Goal: Information Seeking & Learning: Learn about a topic

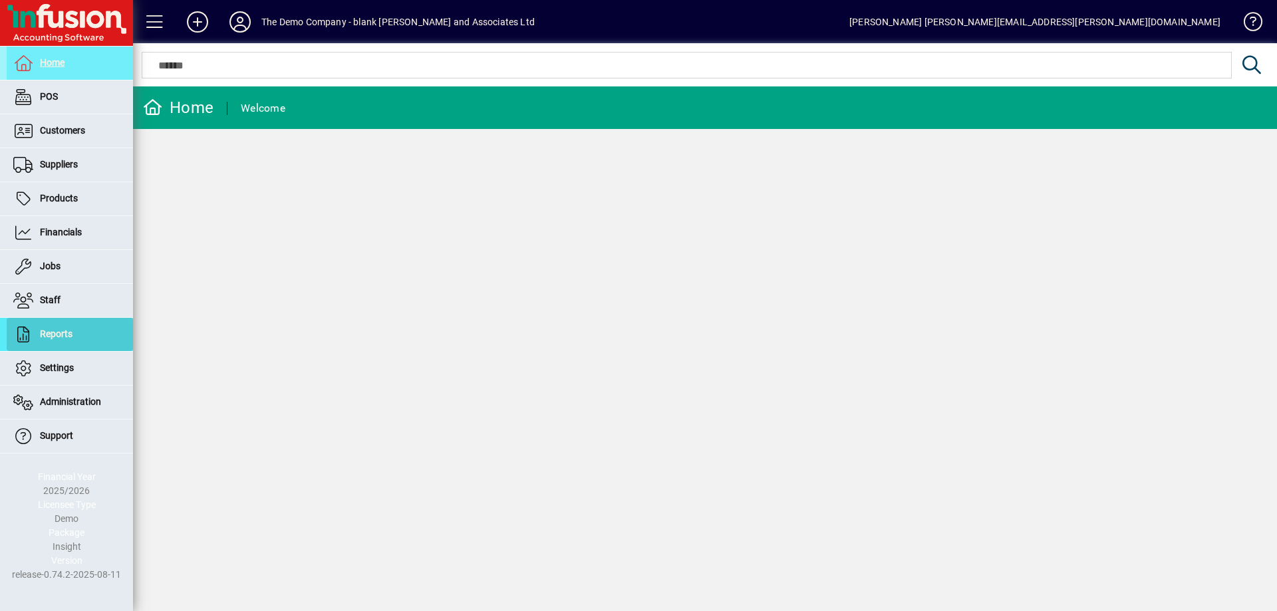
click at [39, 333] on span "Reports" at bounding box center [40, 335] width 66 height 16
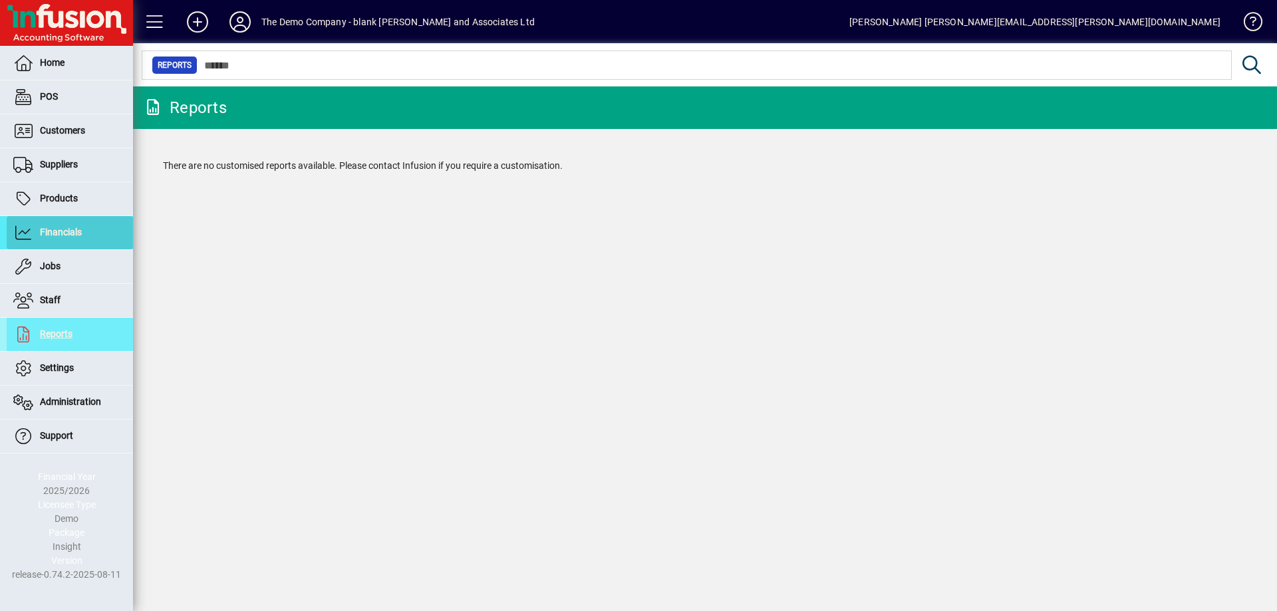
click at [33, 231] on span "Financials" at bounding box center [44, 233] width 75 height 16
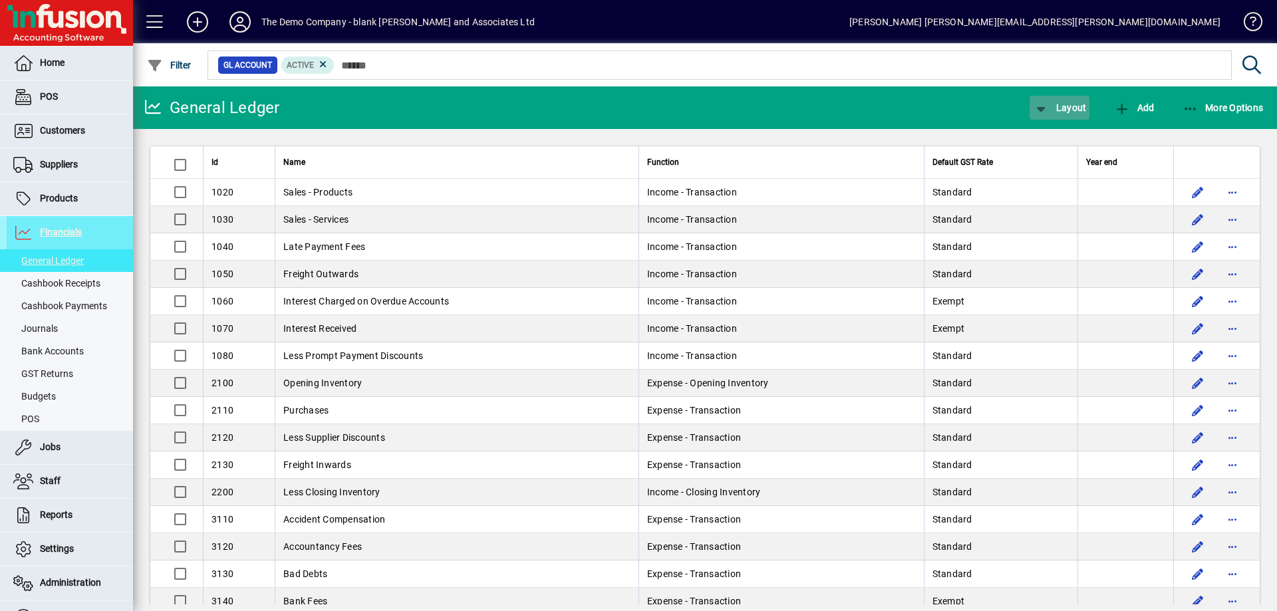
click at [1073, 114] on span "button" at bounding box center [1059, 108] width 60 height 32
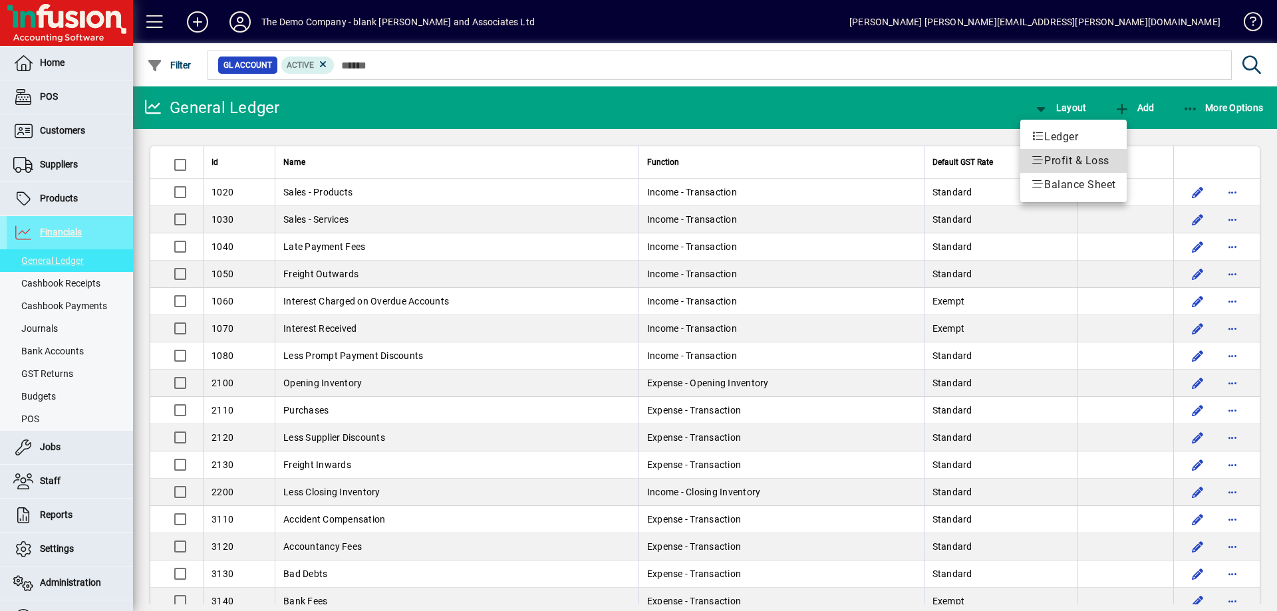
click at [1065, 162] on span "Profit & Loss" at bounding box center [1073, 161] width 85 height 16
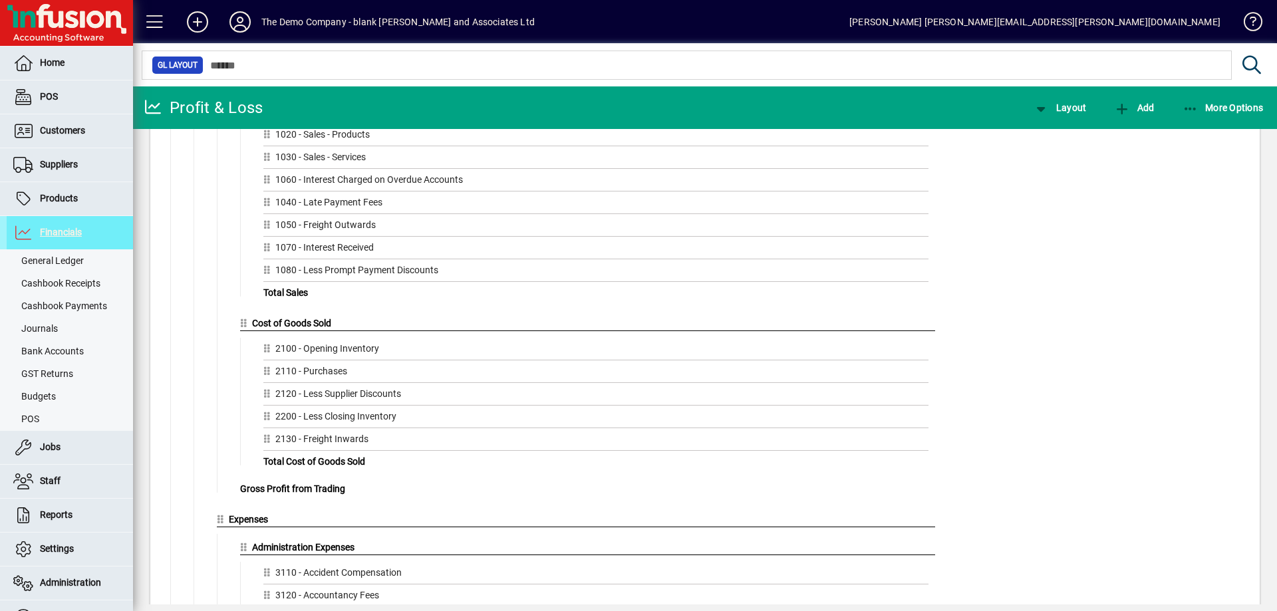
scroll to position [199, 0]
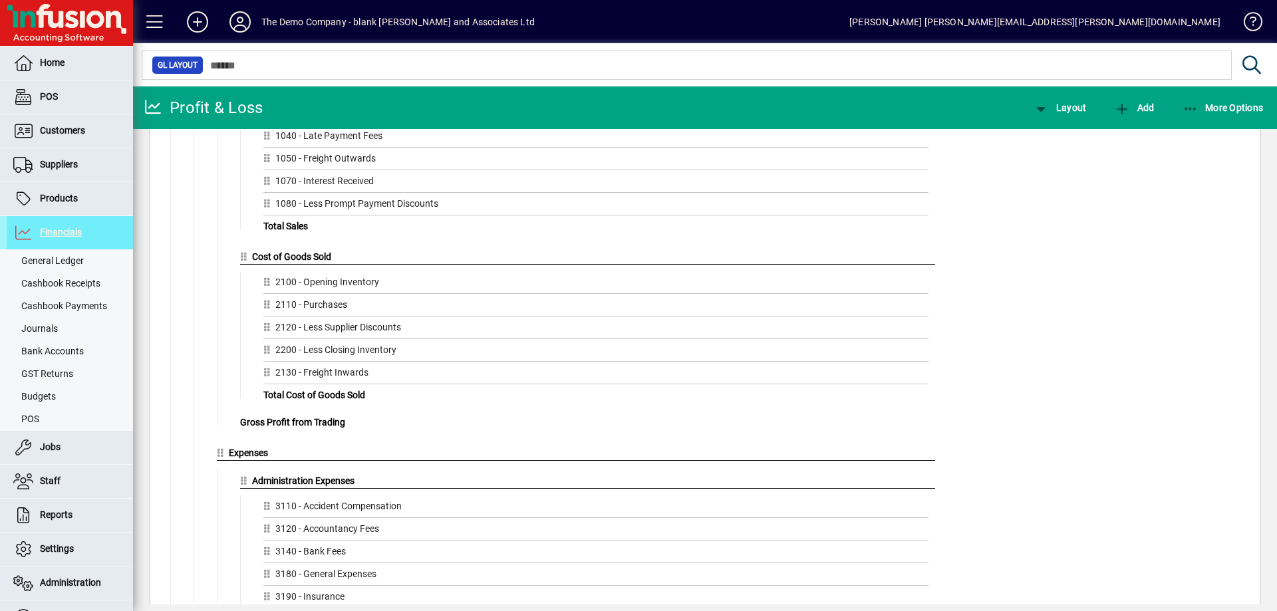
click at [150, 102] on icon at bounding box center [153, 107] width 20 height 16
click at [1237, 103] on span "More Options" at bounding box center [1222, 107] width 81 height 11
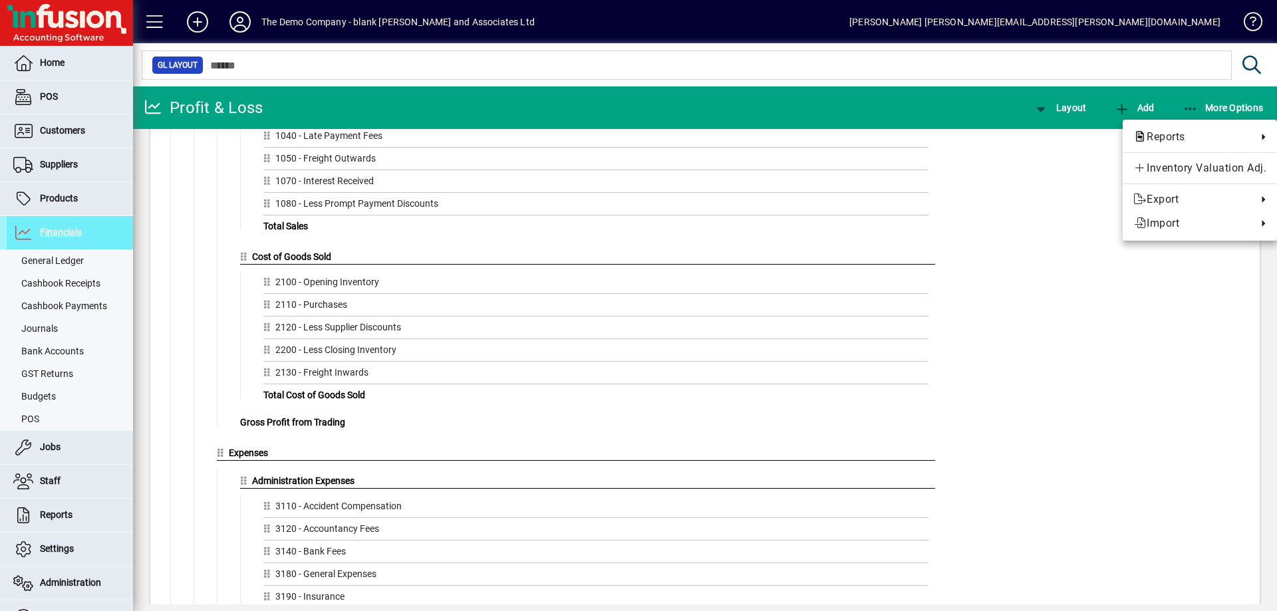
click at [947, 212] on div at bounding box center [638, 305] width 1277 height 611
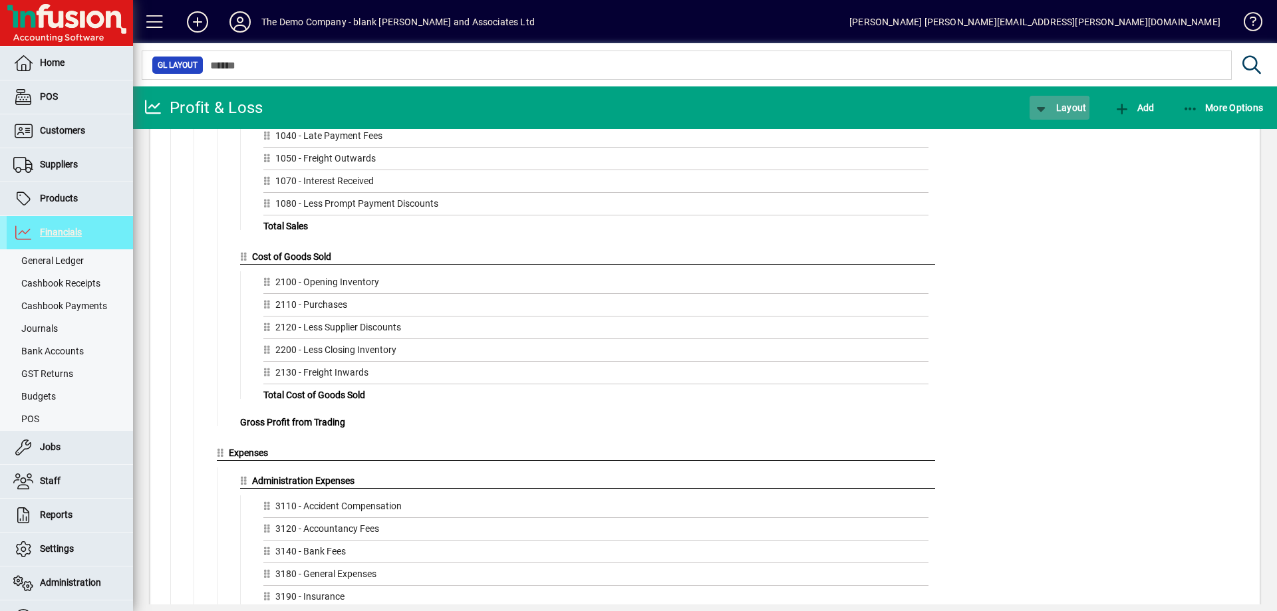
click at [1035, 110] on icon "button" at bounding box center [1041, 108] width 17 height 13
click at [1039, 134] on icon at bounding box center [1037, 136] width 13 height 11
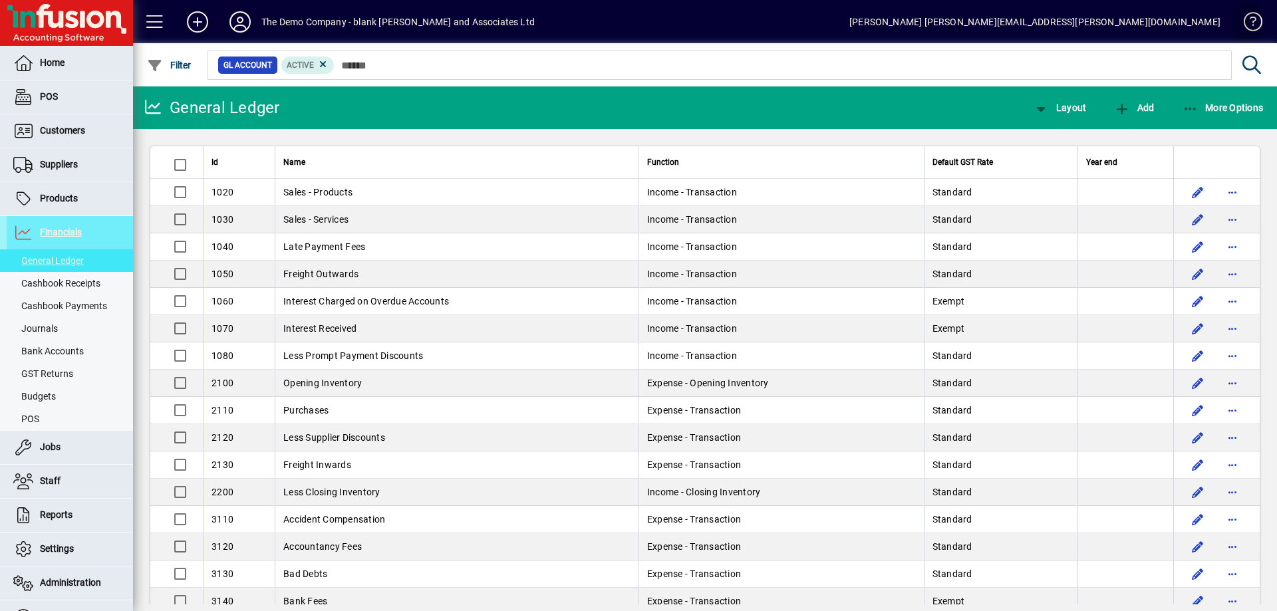
click at [1251, 24] on span at bounding box center [1247, 25] width 32 height 32
click at [322, 64] on icon at bounding box center [323, 65] width 12 height 12
click at [185, 61] on span "Filter" at bounding box center [169, 65] width 45 height 11
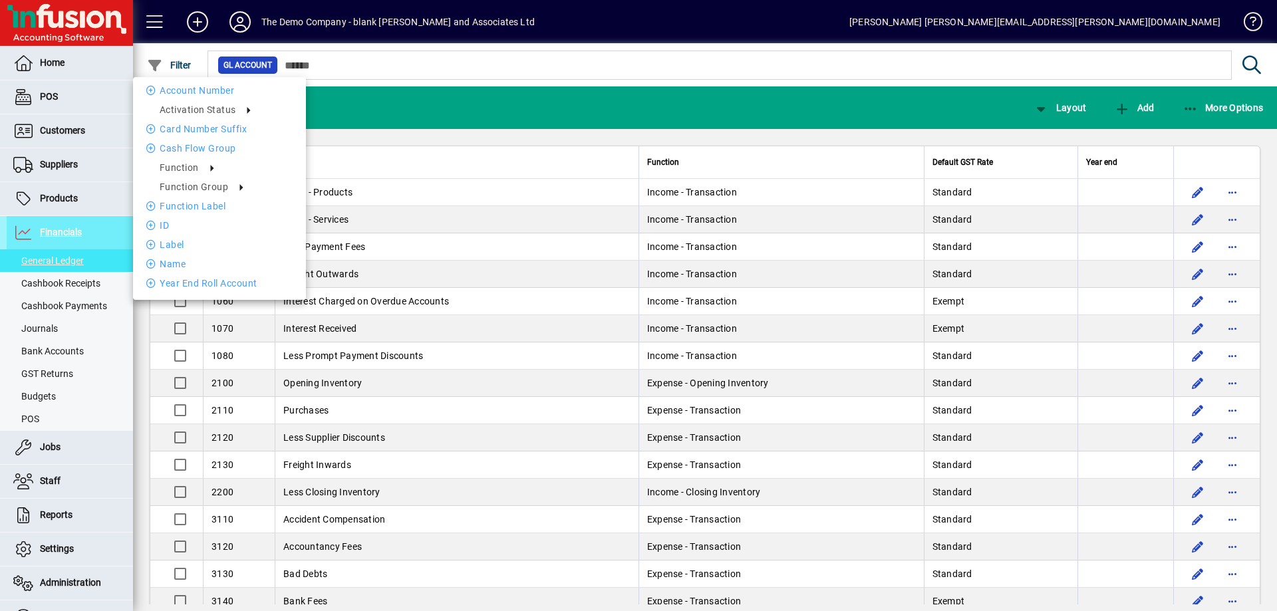
click at [424, 63] on div at bounding box center [638, 305] width 1277 height 611
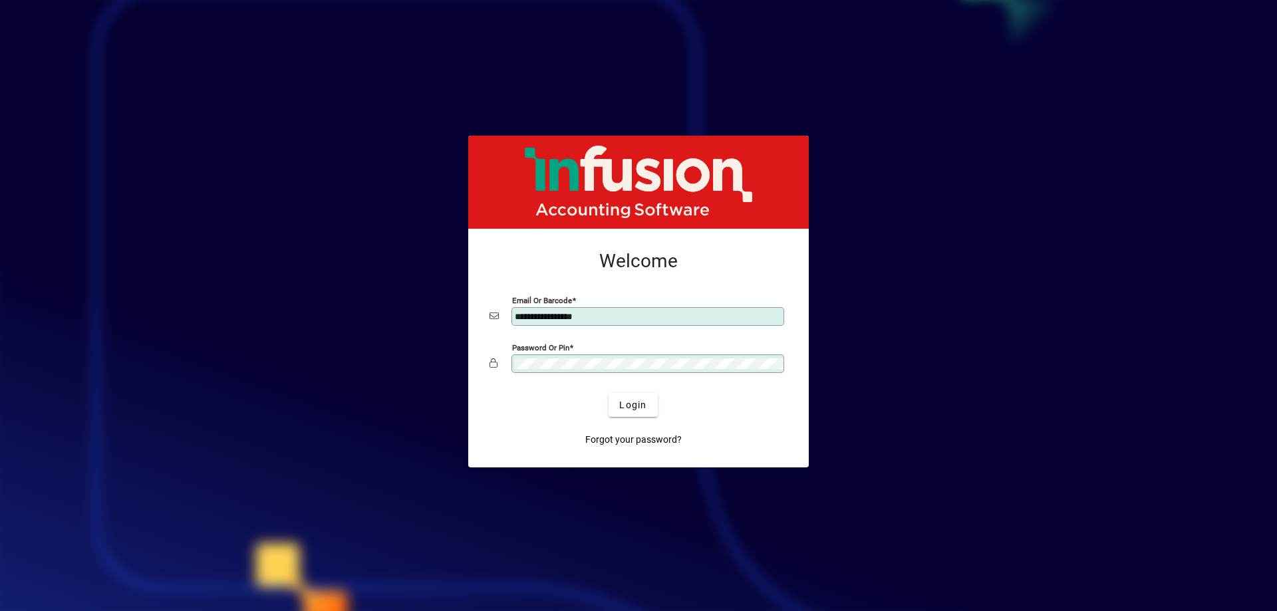
drag, startPoint x: 605, startPoint y: 322, endPoint x: 422, endPoint y: 282, distance: 187.2
click at [422, 282] on app-login-layout "**********" at bounding box center [638, 305] width 1277 height 611
type input "**********"
click at [508, 265] on h2 "Welcome" at bounding box center [638, 261] width 298 height 23
click at [459, 323] on app-login-layout "**********" at bounding box center [638, 305] width 1277 height 611
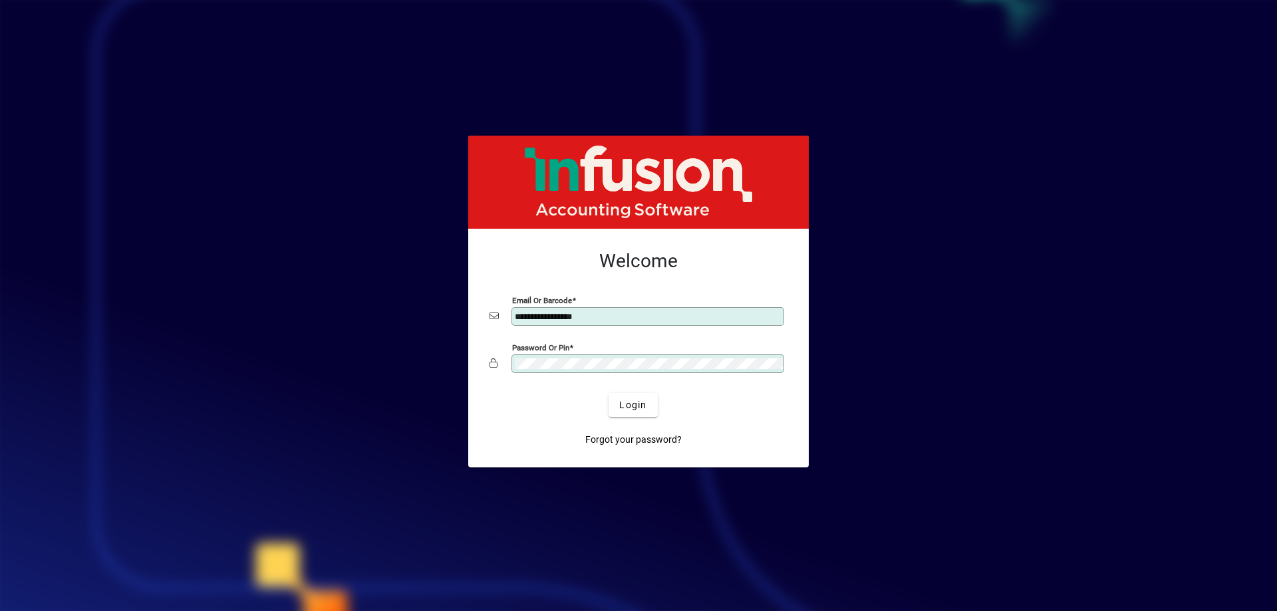
click at [507, 414] on div "Login" at bounding box center [633, 405] width 298 height 24
click at [616, 411] on span "submit" at bounding box center [632, 405] width 49 height 32
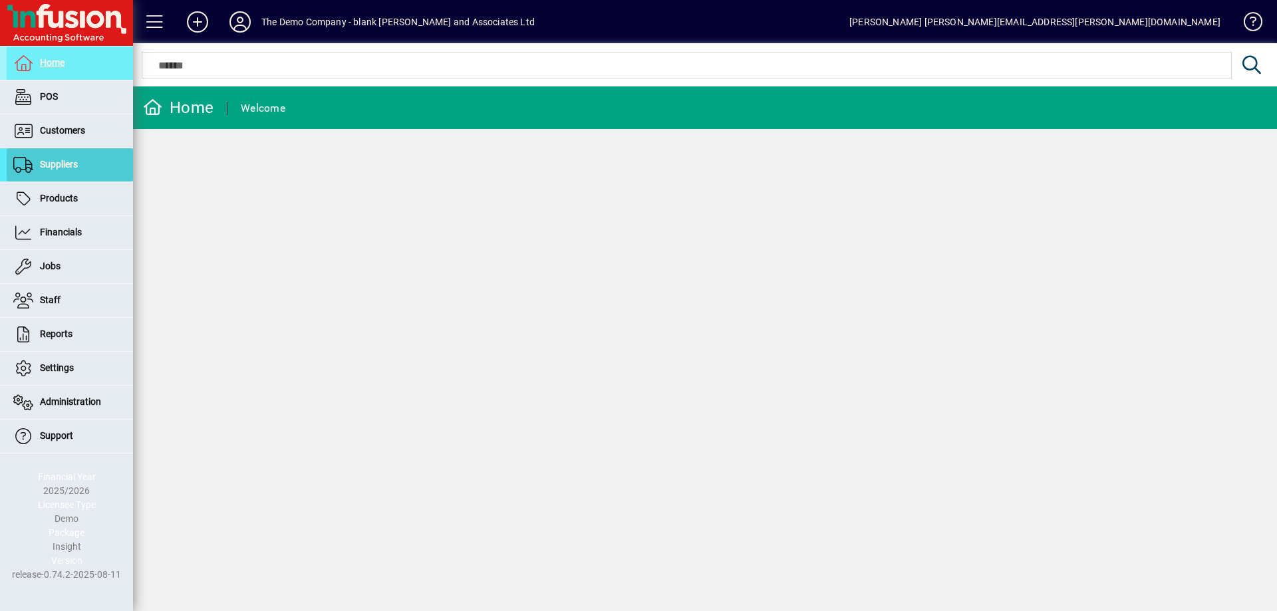
click at [61, 168] on span "Suppliers" at bounding box center [59, 164] width 38 height 11
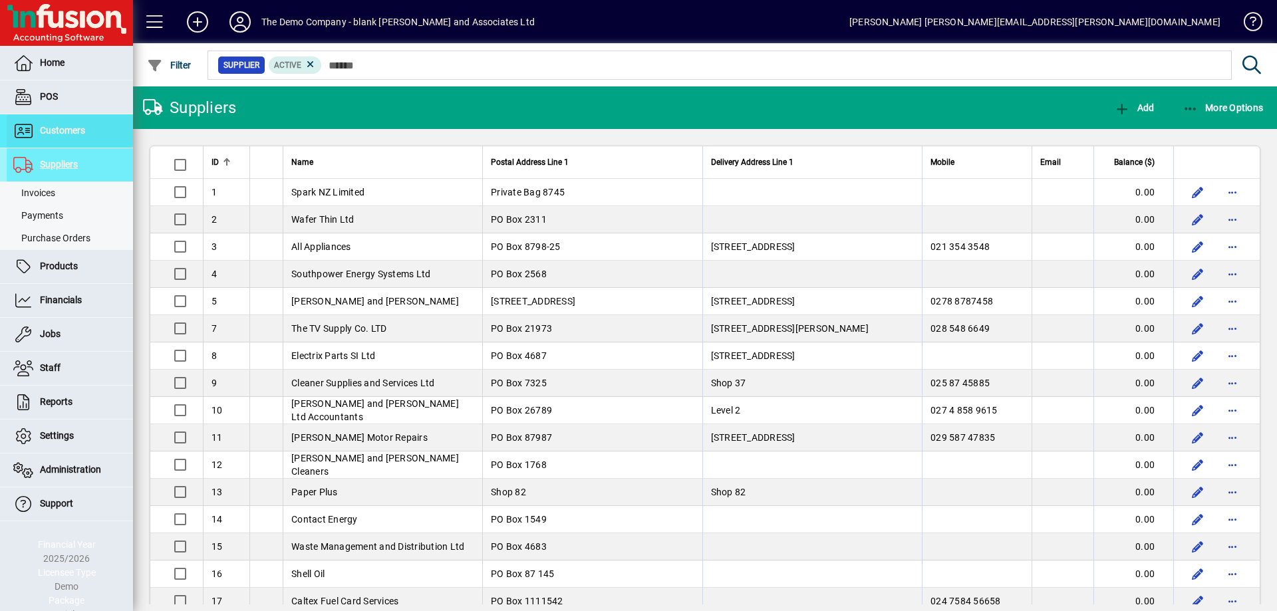
click at [56, 139] on span at bounding box center [70, 131] width 126 height 32
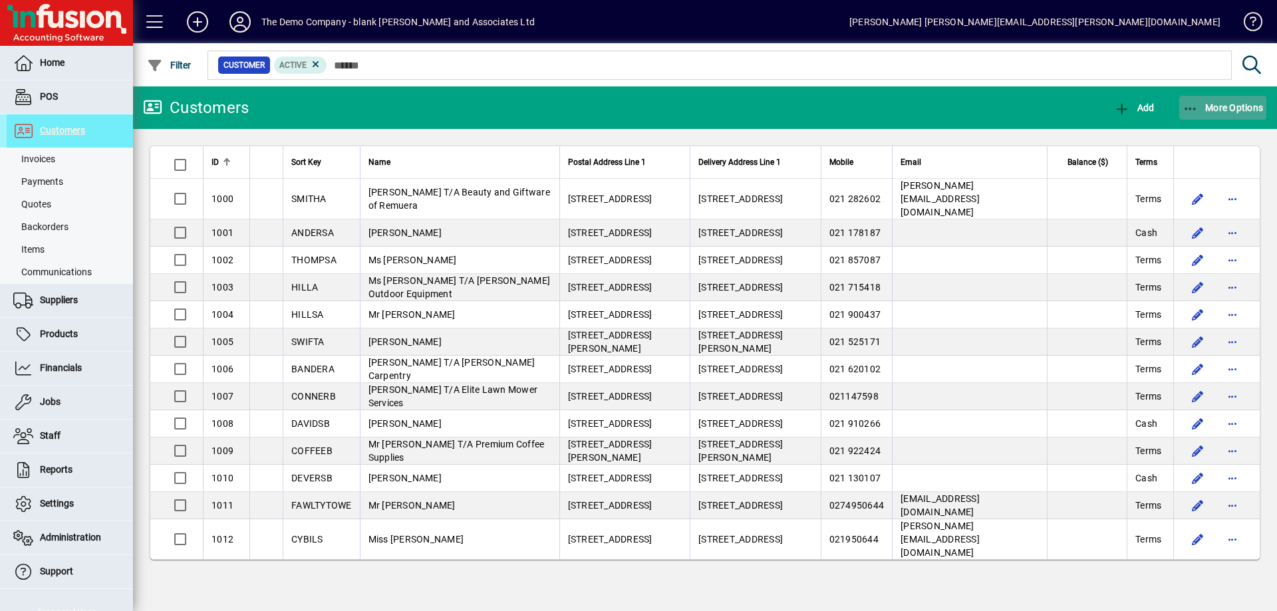
click at [1232, 110] on span "More Options" at bounding box center [1222, 107] width 81 height 11
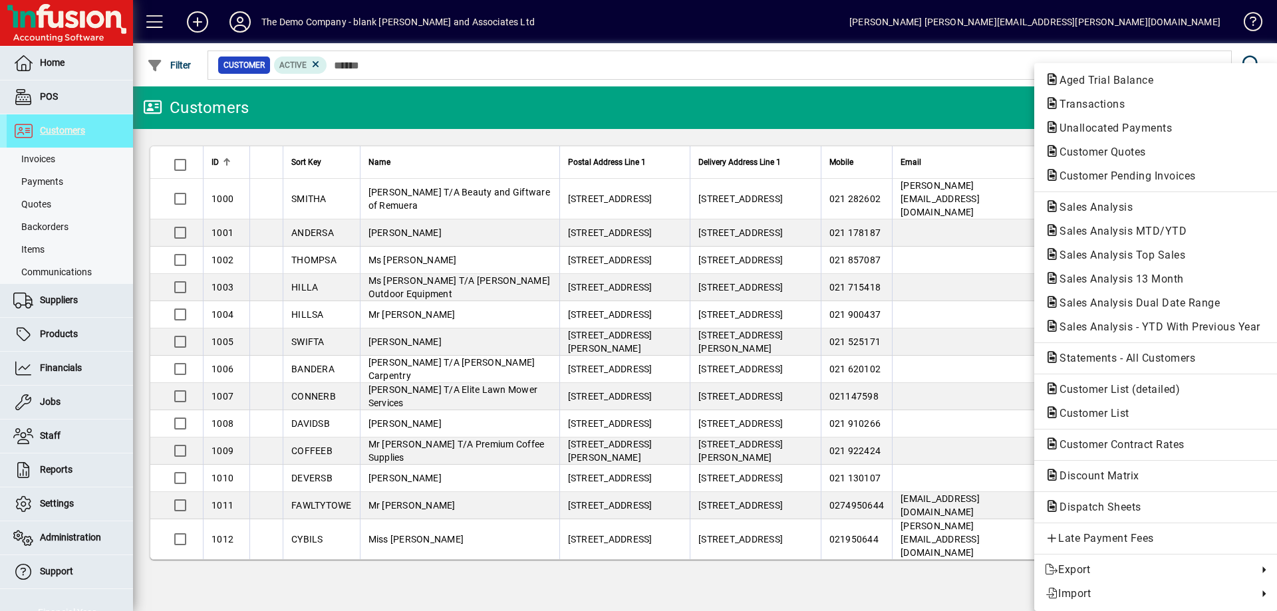
click at [70, 128] on div at bounding box center [638, 305] width 1277 height 611
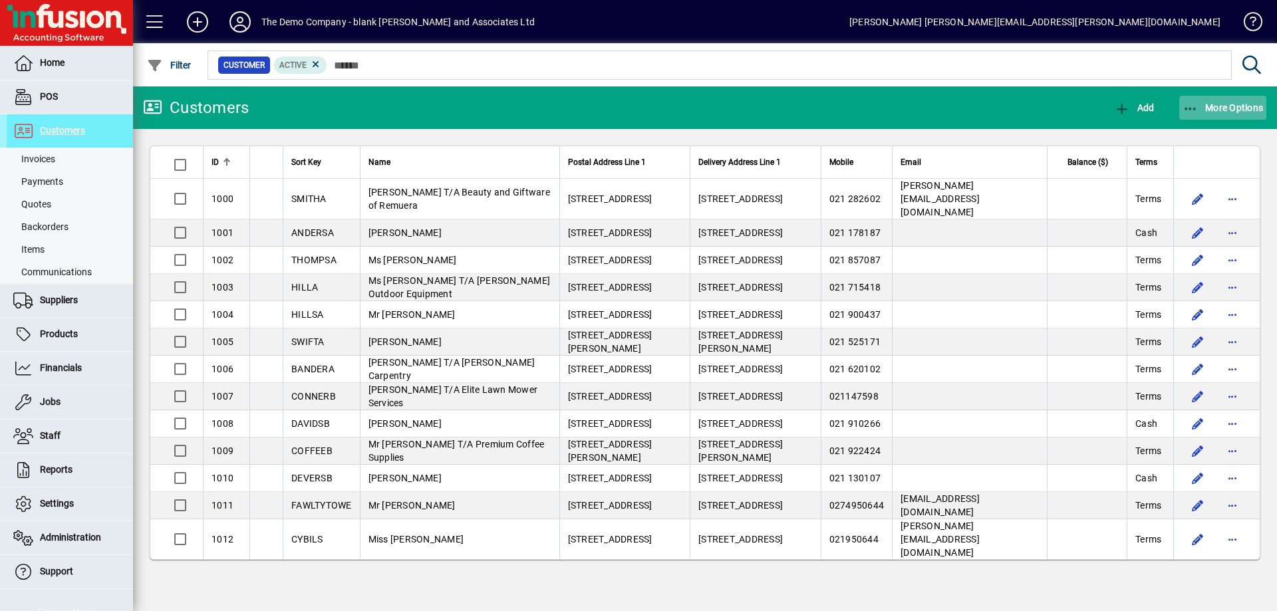
click at [1237, 110] on span "More Options" at bounding box center [1222, 107] width 81 height 11
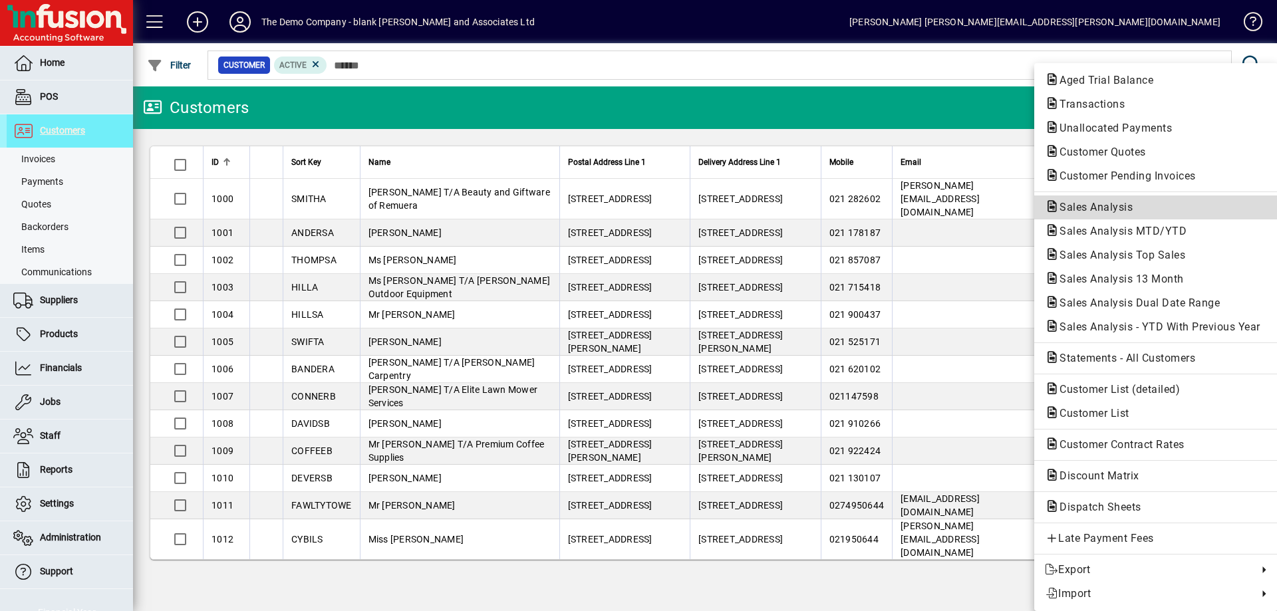
click at [1053, 207] on icon "button" at bounding box center [1052, 207] width 15 height 12
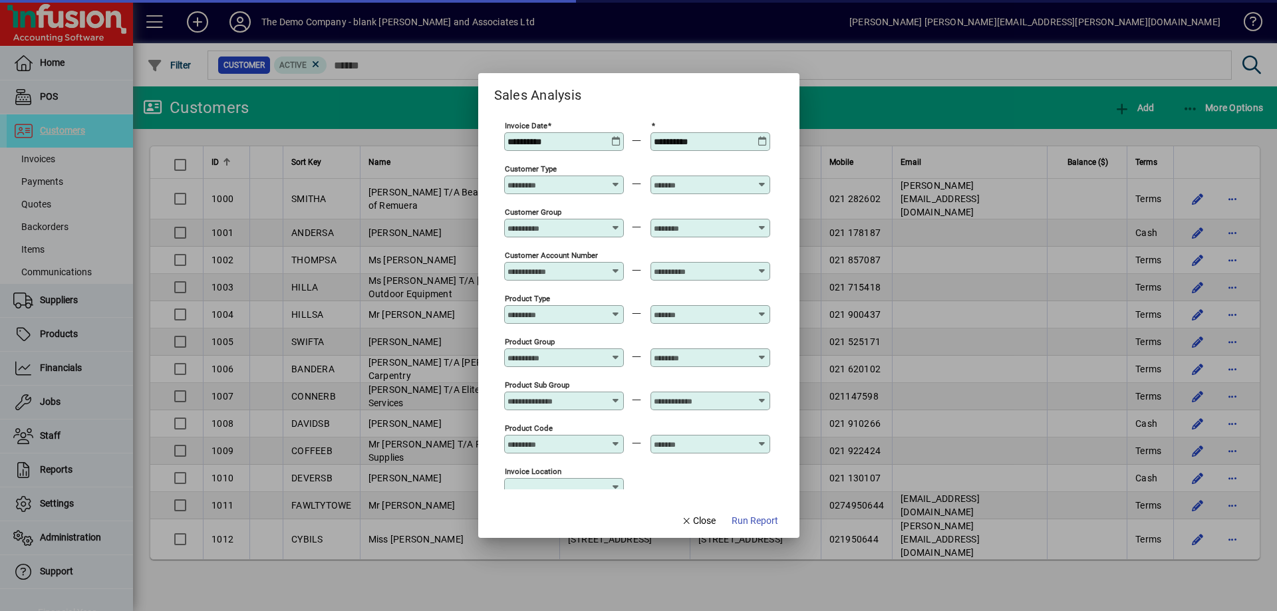
type input "***"
type input "**********"
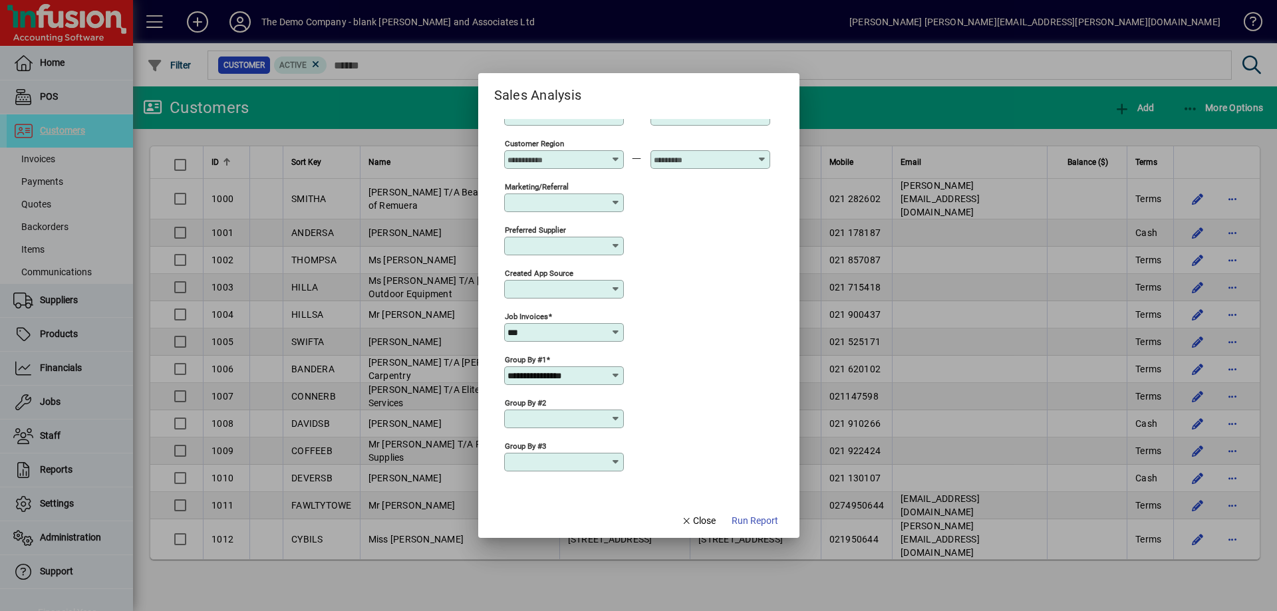
scroll to position [481, 0]
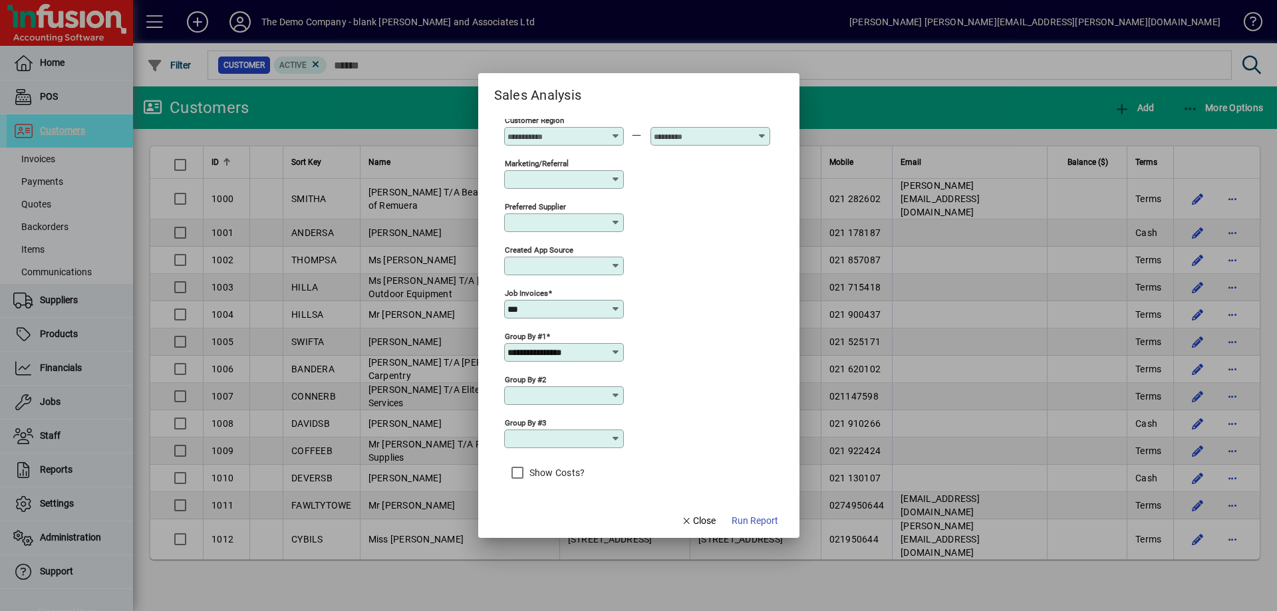
click at [618, 347] on icon at bounding box center [615, 352] width 11 height 11
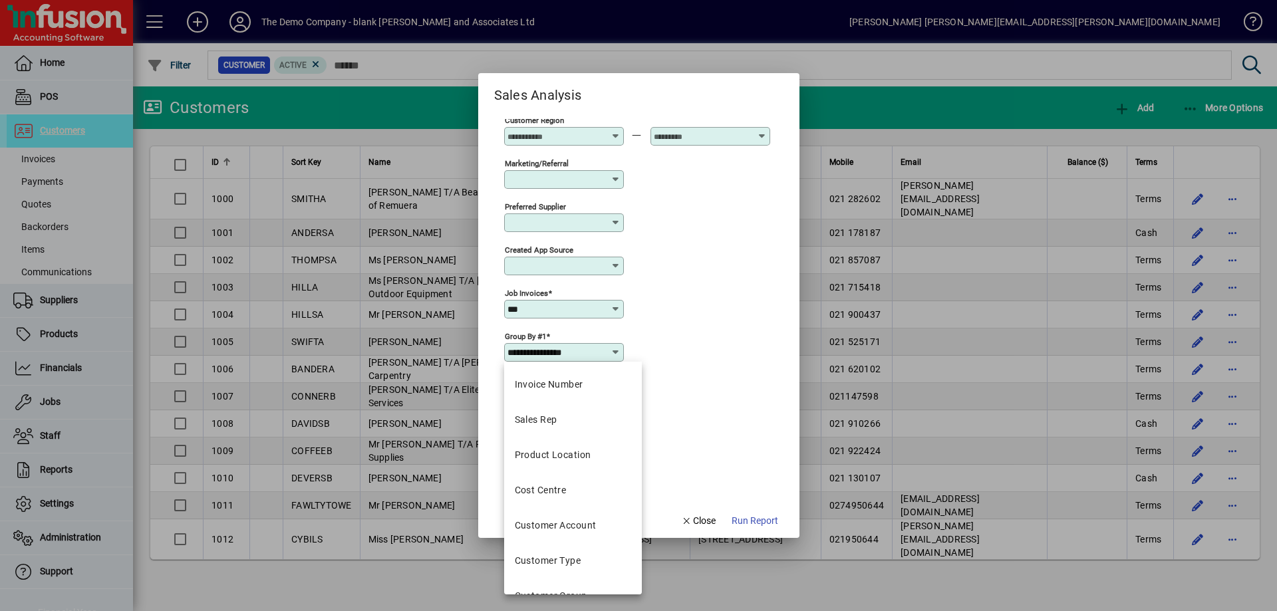
click at [682, 291] on div "Job invoices ***" at bounding box center [637, 308] width 266 height 43
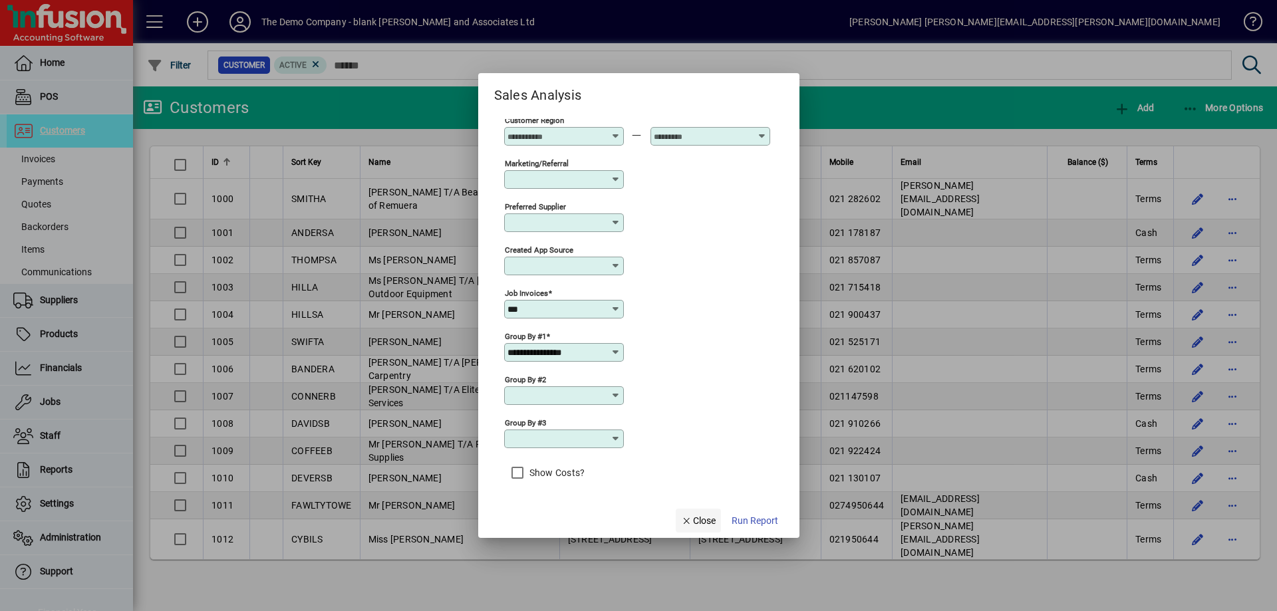
click at [696, 519] on span "Close" at bounding box center [698, 521] width 35 height 14
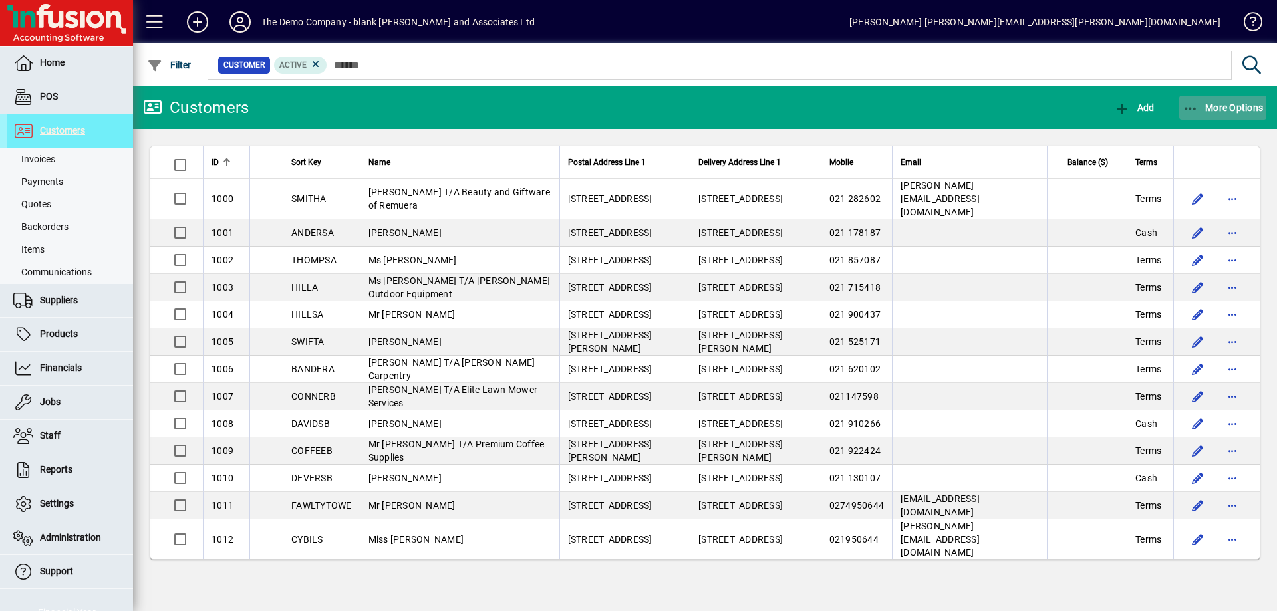
click at [1234, 104] on span "More Options" at bounding box center [1222, 107] width 81 height 11
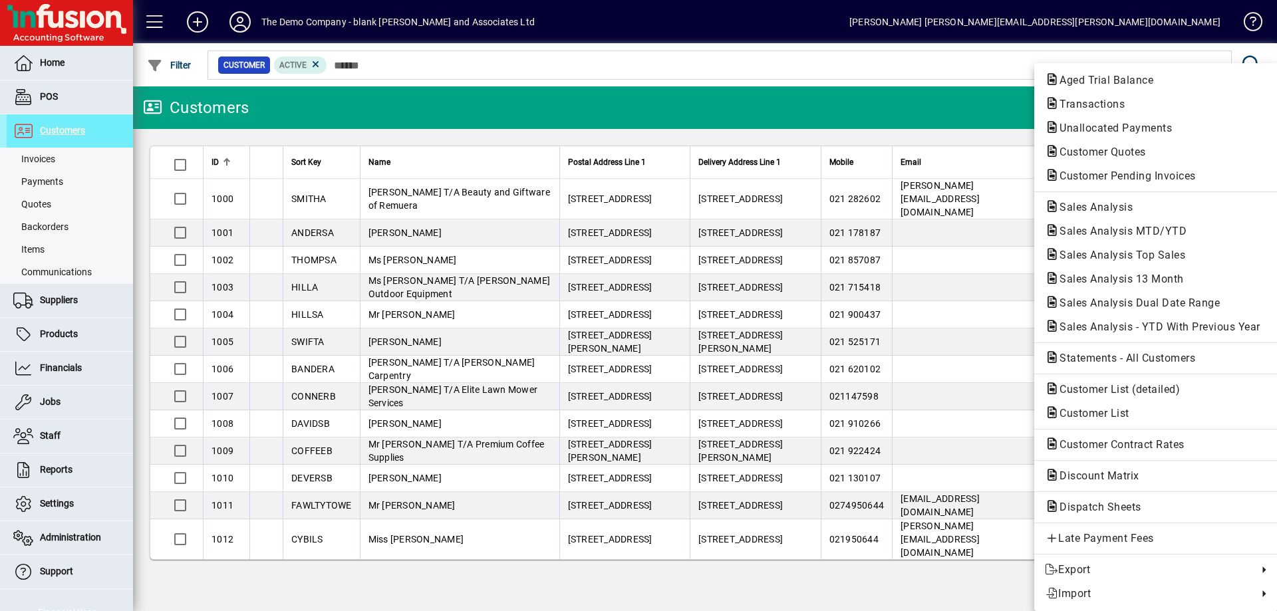
click at [237, 23] on div at bounding box center [638, 305] width 1277 height 611
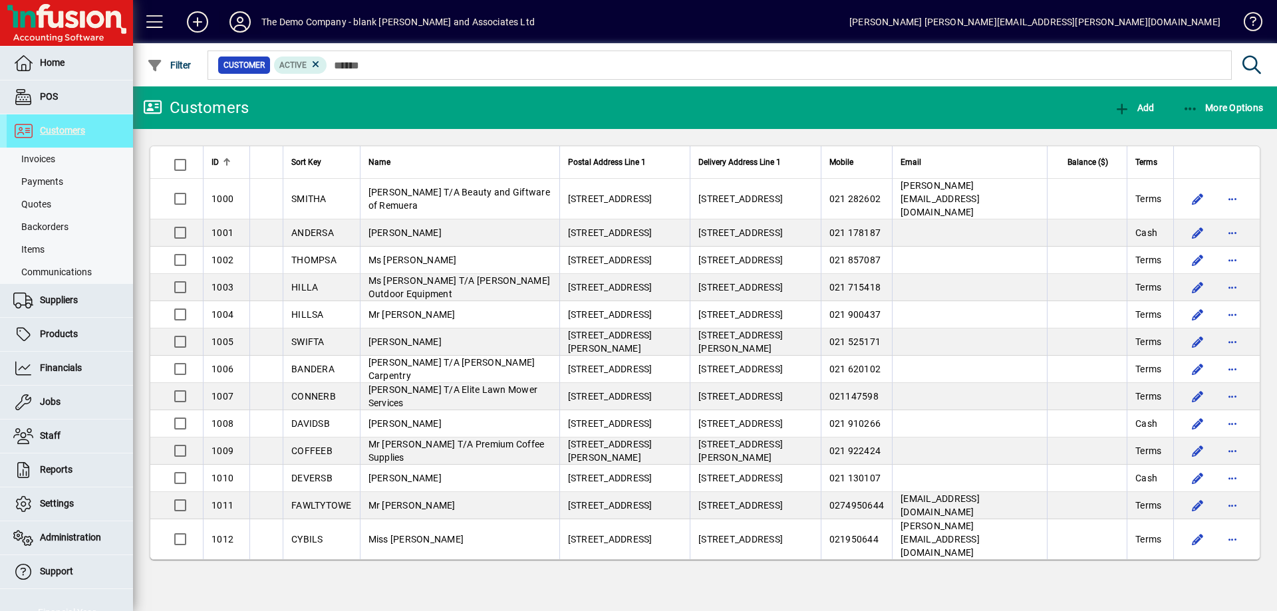
click at [241, 30] on icon at bounding box center [240, 21] width 27 height 21
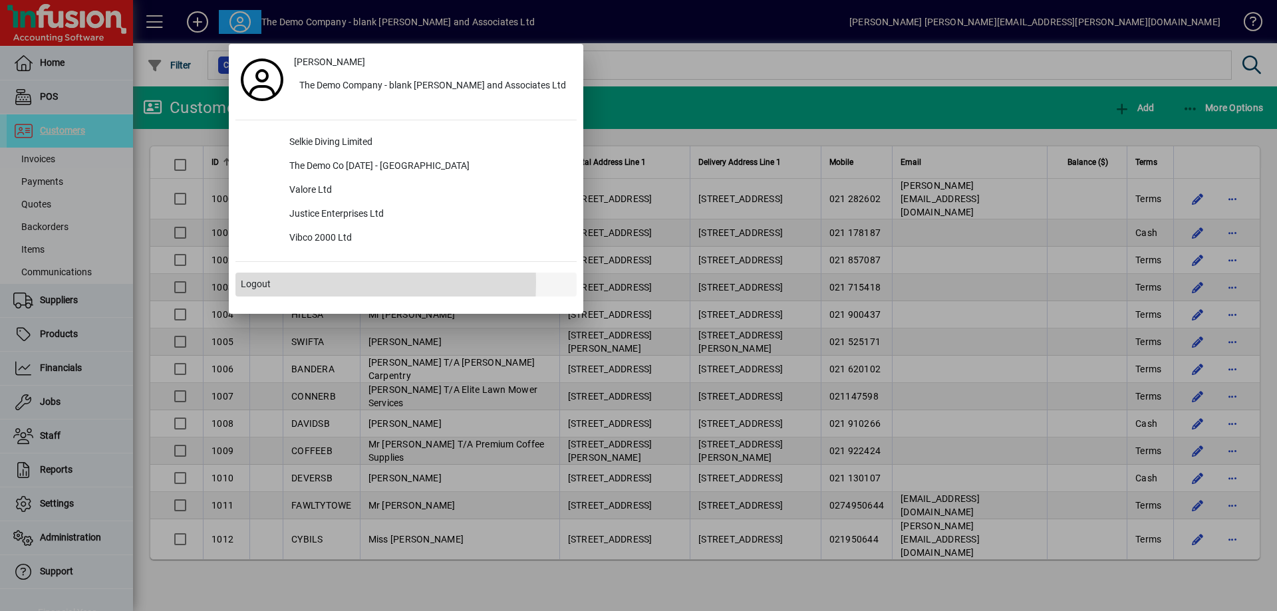
click at [262, 282] on span "Logout" at bounding box center [256, 284] width 30 height 14
